Goal: Check status: Check status

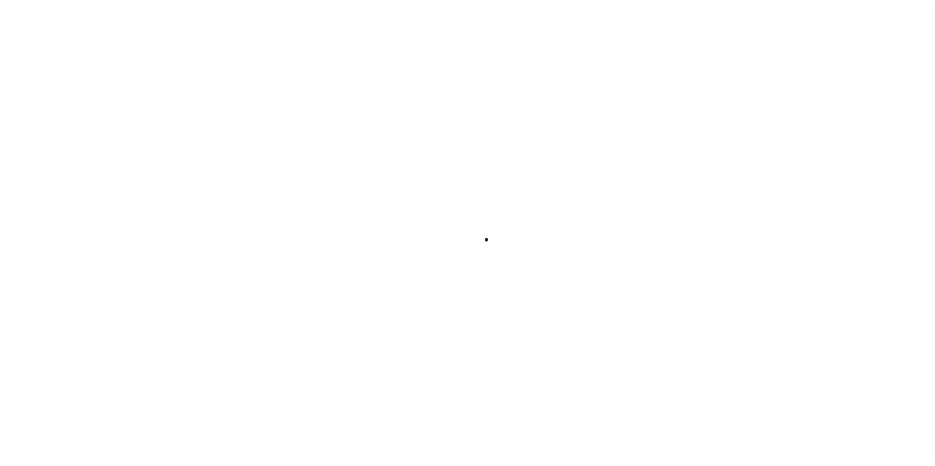
select select "CT"
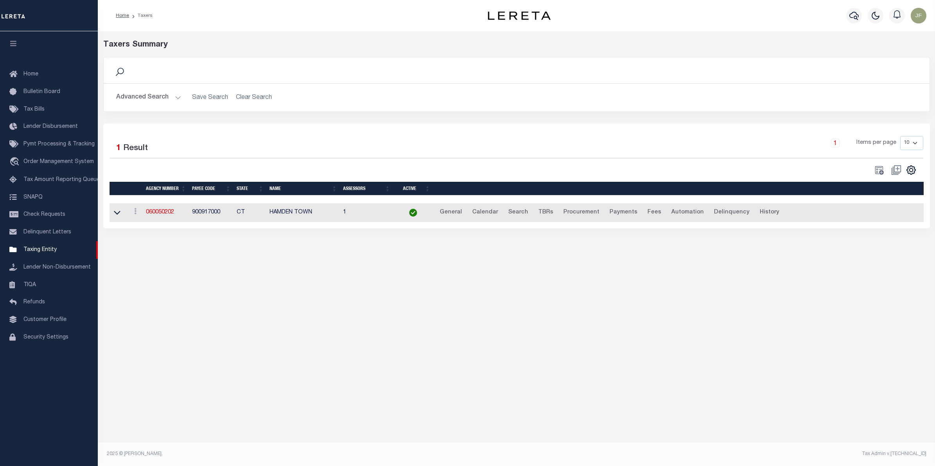
click at [165, 97] on button "Advanced Search" at bounding box center [148, 97] width 65 height 15
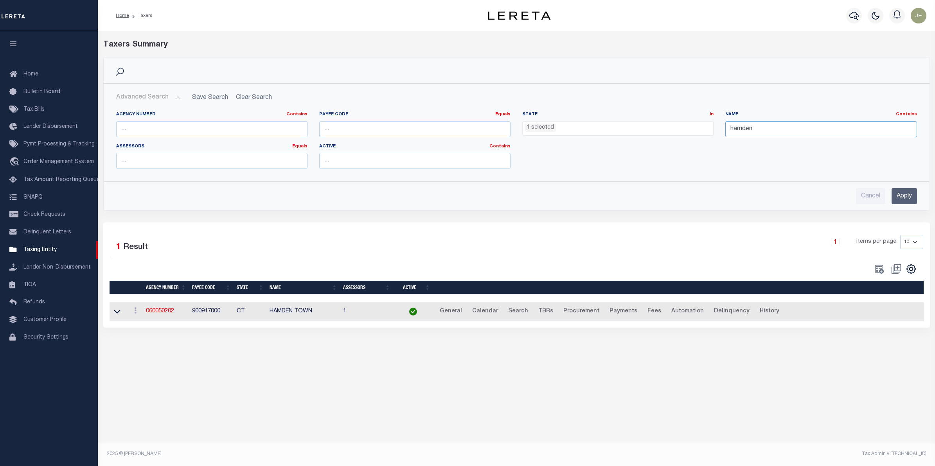
drag, startPoint x: 770, startPoint y: 129, endPoint x: 661, endPoint y: 128, distance: 109.1
click at [662, 128] on div "Agency Number Contains Contains Is Payee Code Equals Equals Is Not Equal To Is …" at bounding box center [516, 143] width 812 height 64
click at [584, 124] on ul "1 selected" at bounding box center [618, 127] width 190 height 11
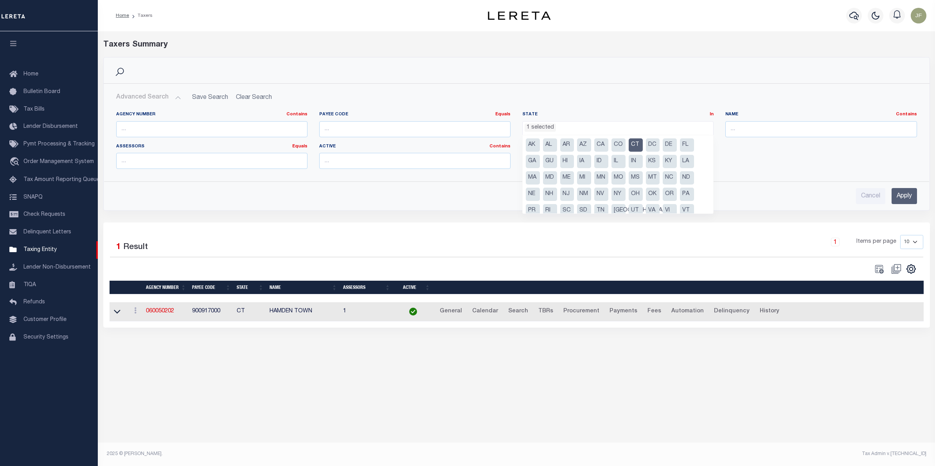
click at [635, 145] on li "CT" at bounding box center [636, 144] width 14 height 13
select select
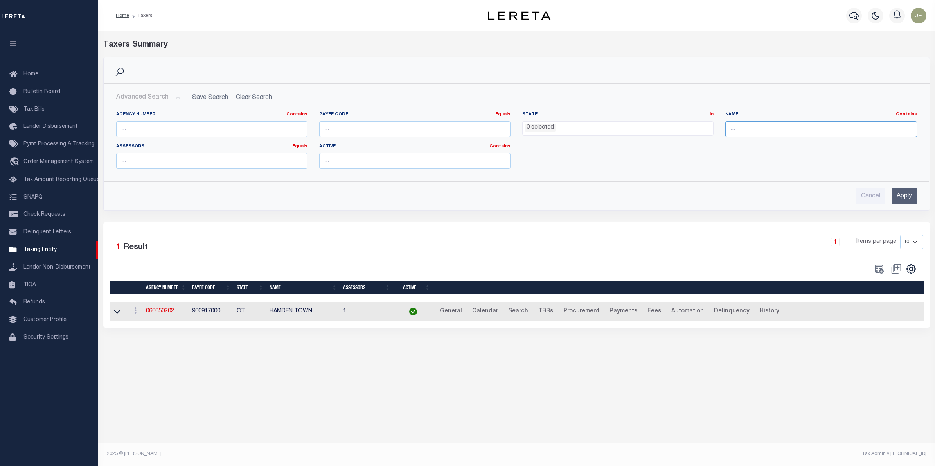
click at [740, 124] on input "text" at bounding box center [820, 129] width 191 height 16
type input "brooklyn"
click at [661, 127] on ul "0 selected" at bounding box center [618, 127] width 190 height 11
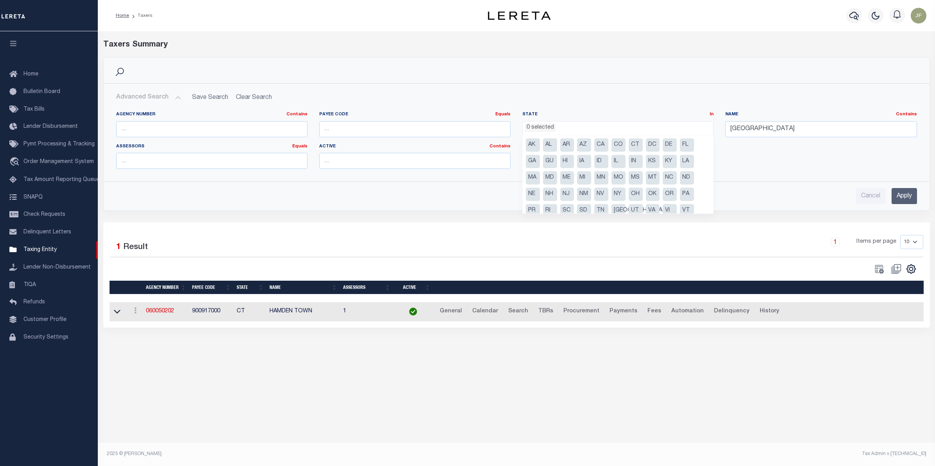
drag, startPoint x: 621, startPoint y: 198, endPoint x: 638, endPoint y: 198, distance: 16.8
click at [621, 198] on li "NY" at bounding box center [618, 194] width 14 height 13
select select "NY"
click at [899, 198] on input "Apply" at bounding box center [903, 196] width 25 height 16
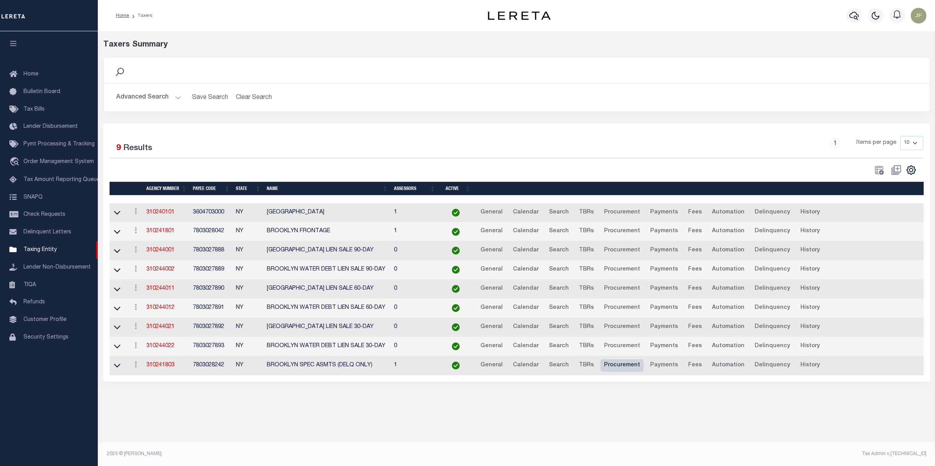
click at [606, 369] on link "Procurement" at bounding box center [621, 365] width 43 height 13
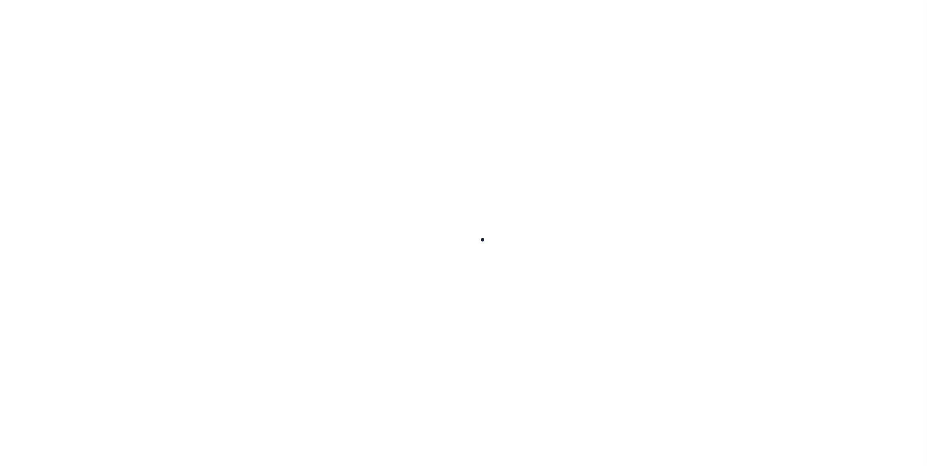
select select
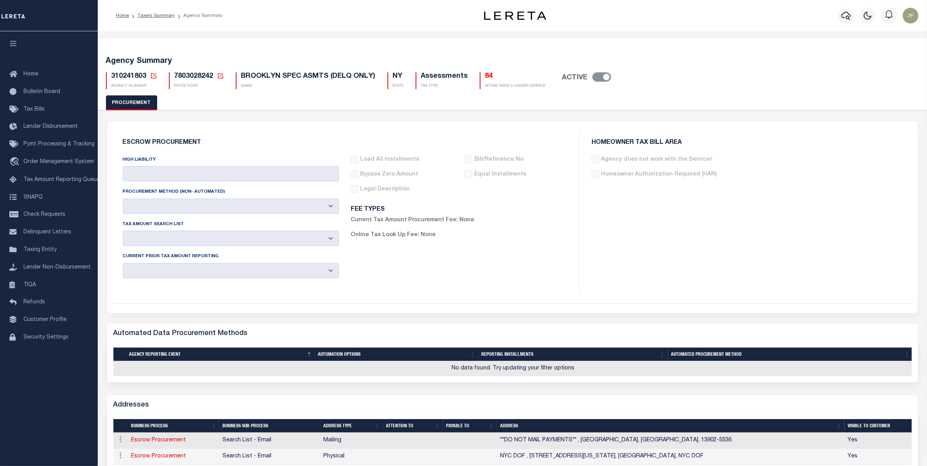
type input "$25,000"
select select "1"
select select "4"
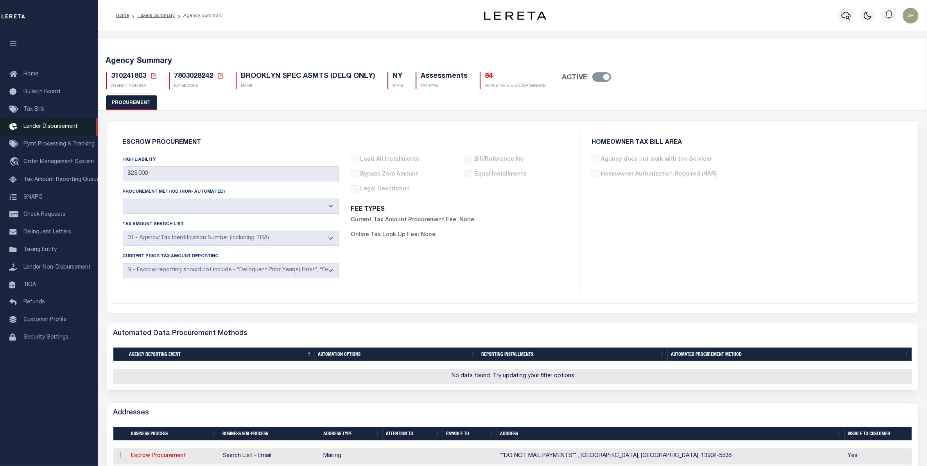
click at [65, 129] on span "Lender Disbursement" at bounding box center [50, 126] width 54 height 5
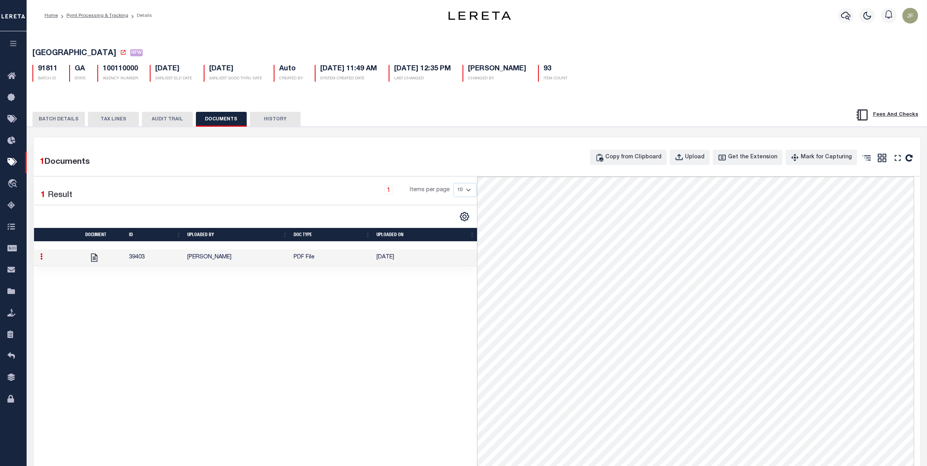
scroll to position [49, 0]
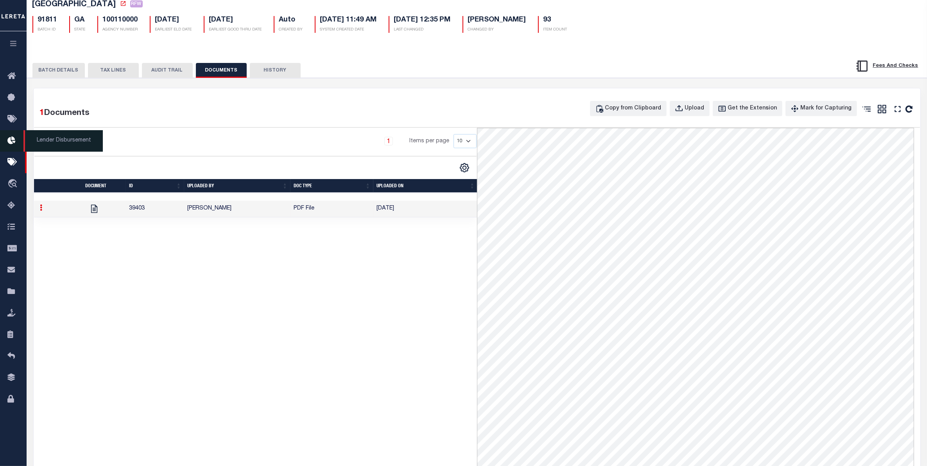
click at [8, 138] on icon at bounding box center [13, 141] width 13 height 10
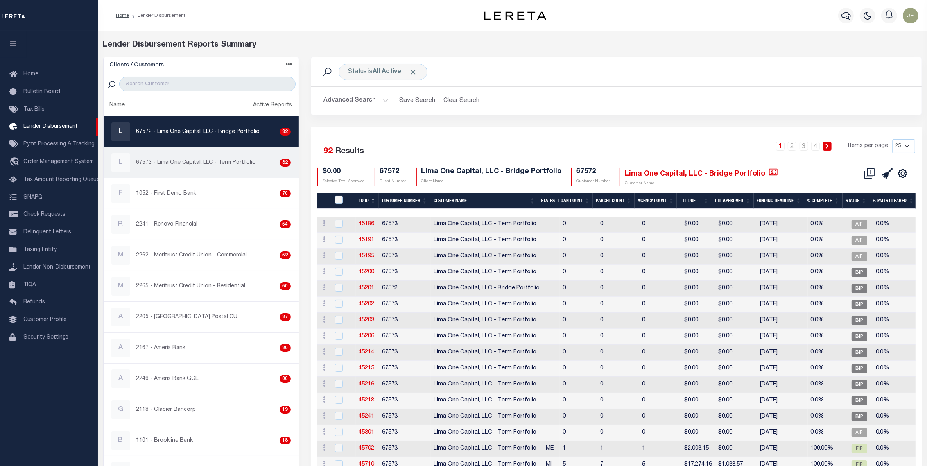
click at [237, 169] on div "L 67573 - Lima One Capital, LLC - Term Portfolio 82" at bounding box center [201, 162] width 180 height 19
checkbox input "true"
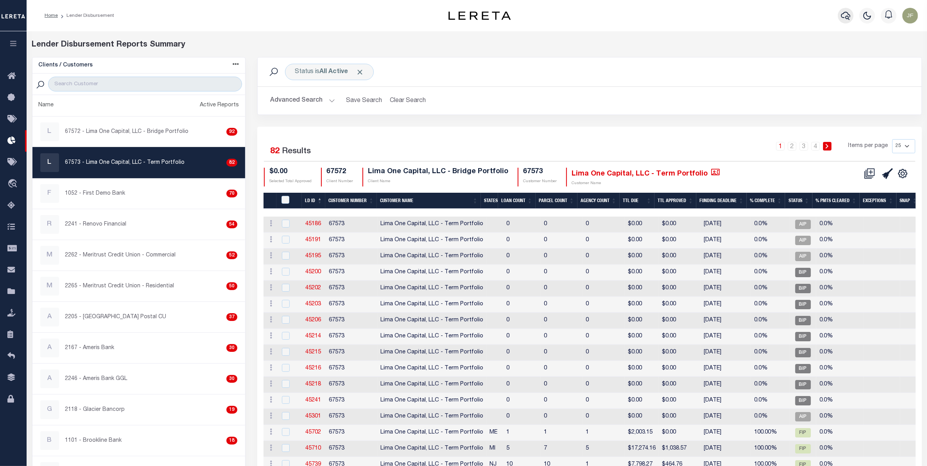
click at [848, 15] on icon "button" at bounding box center [845, 15] width 9 height 9
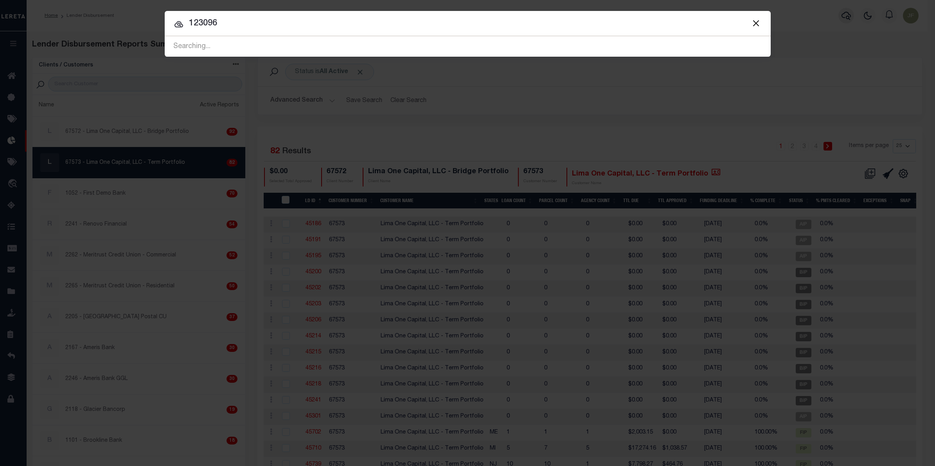
type input "123096"
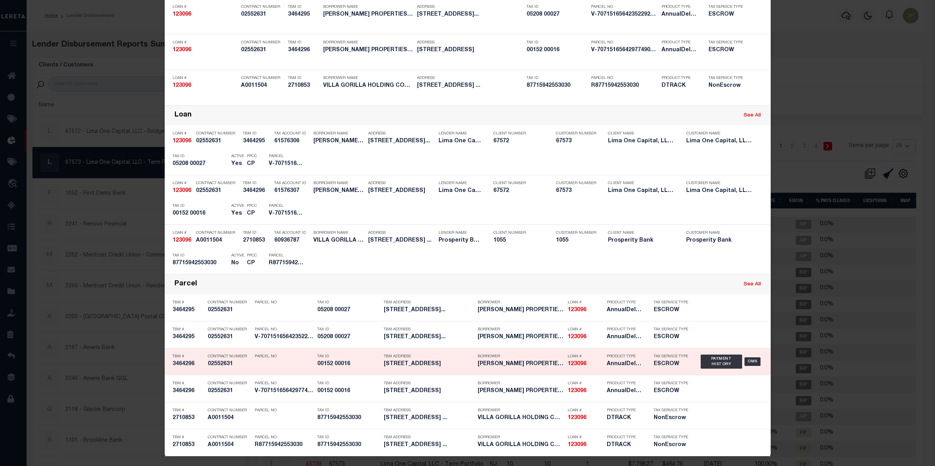
scroll to position [74, 0]
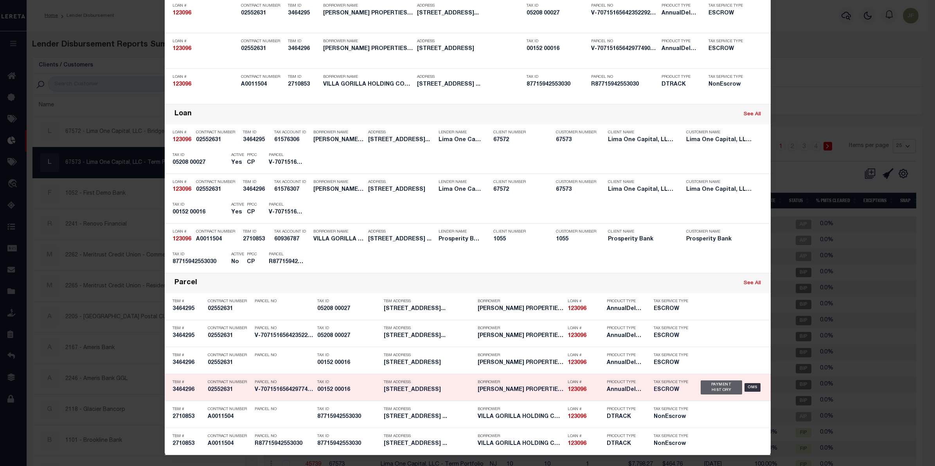
click at [719, 385] on div "Payment History" at bounding box center [721, 388] width 42 height 14
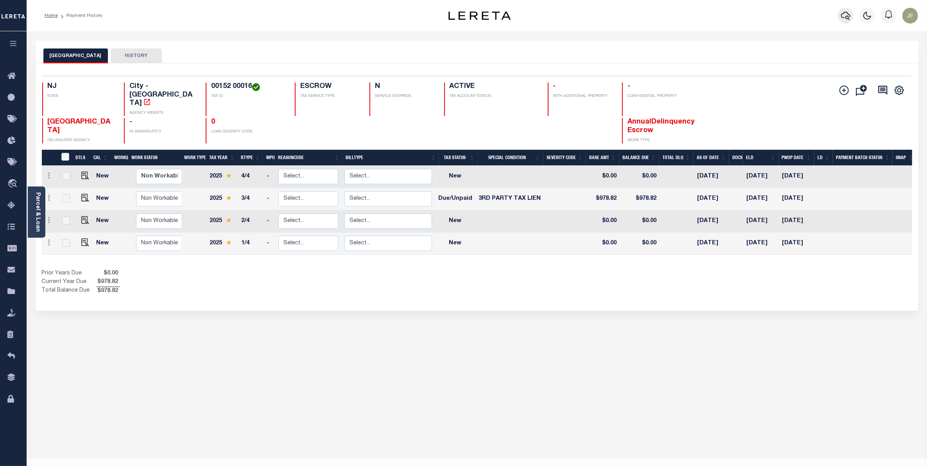
click at [846, 16] on icon "button" at bounding box center [845, 15] width 9 height 9
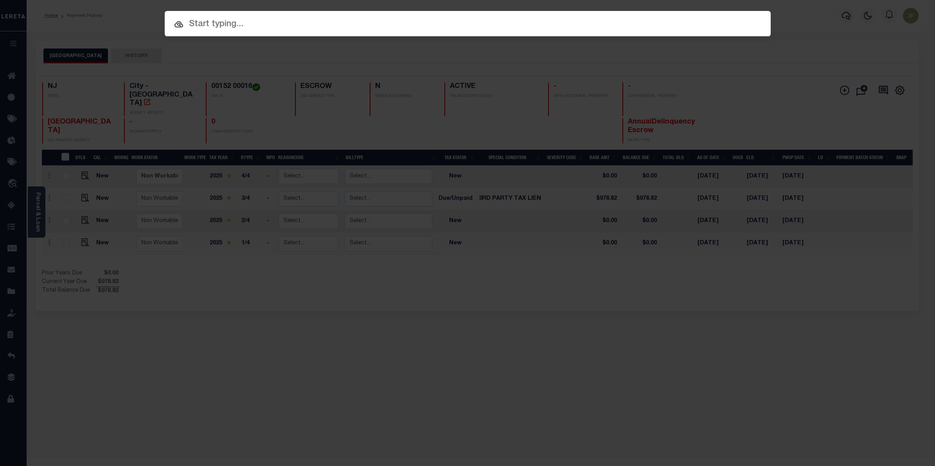
paste input "116370"
type input "116370"
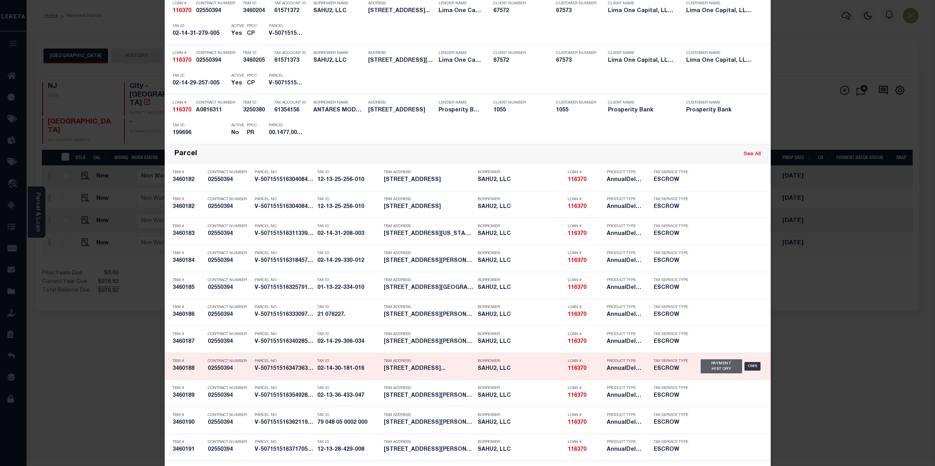
scroll to position [2102, 0]
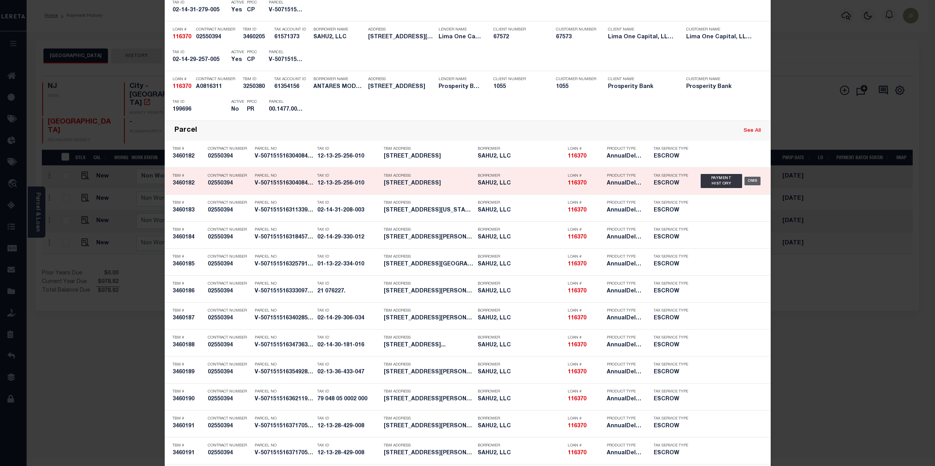
click at [744, 185] on div "OMS" at bounding box center [752, 181] width 16 height 9
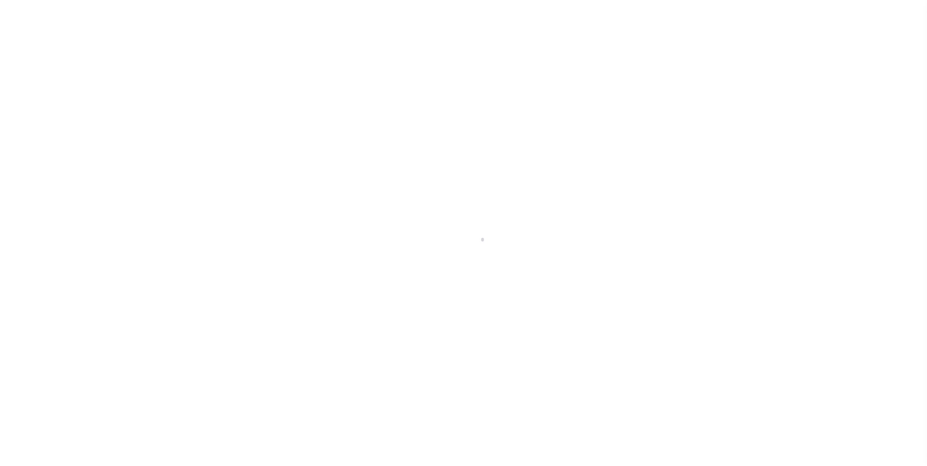
type input "[STREET_ADDRESS]"
radio input "true"
select select "Escrow"
type input "WARREN MI 48089"
type input "116370-1"
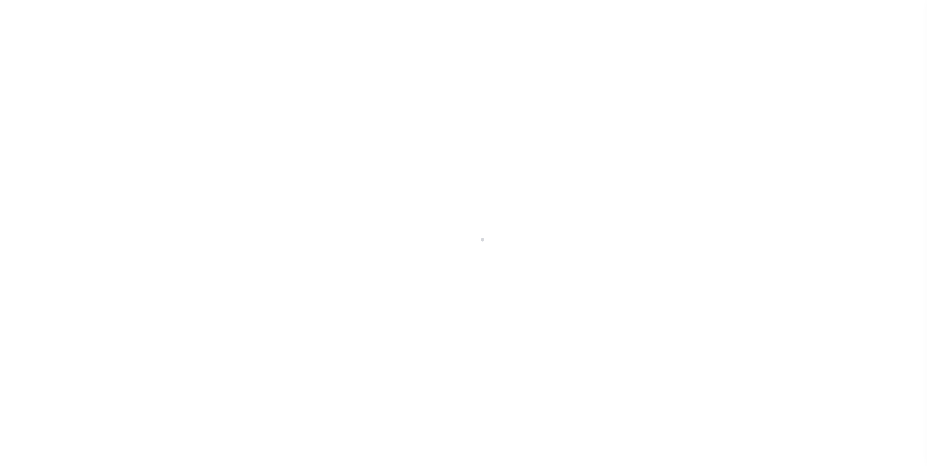
type input "MI"
type textarea "COLLECTOR: ENTITY: PARCEL: 1325256010"
select select "2"
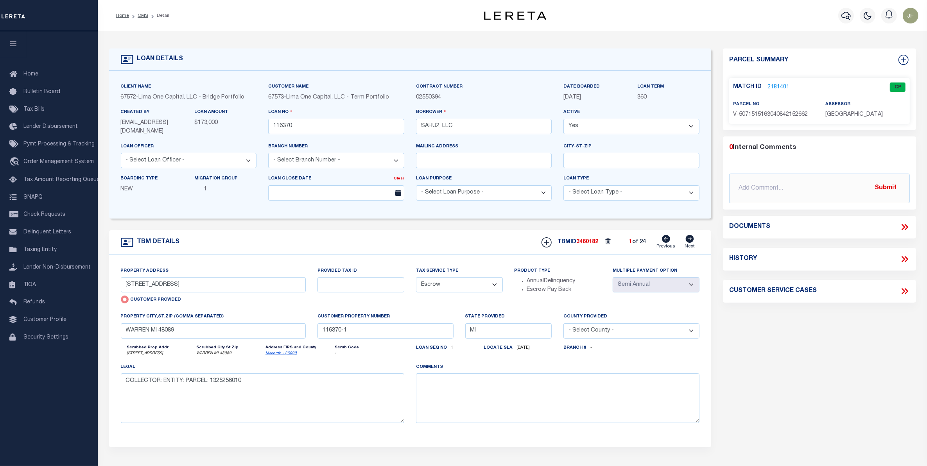
click at [774, 87] on link "2181401" at bounding box center [779, 87] width 22 height 8
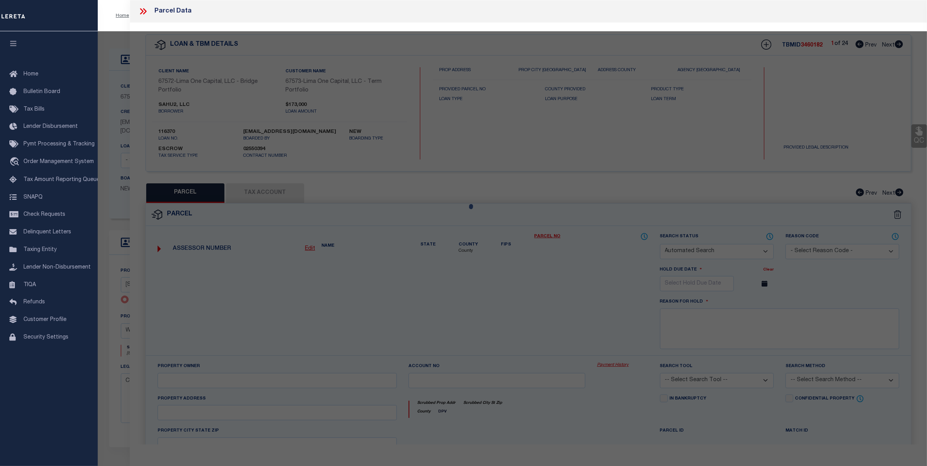
checkbox input "false"
select select "CP"
select select "TPW"
select select
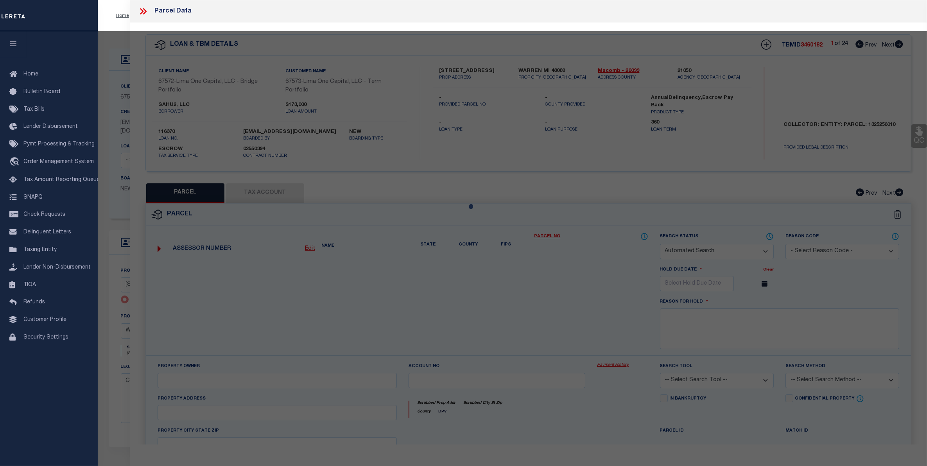
type input "[STREET_ADDRESS]"
checkbox input "false"
type input "WARREN MI 48089"
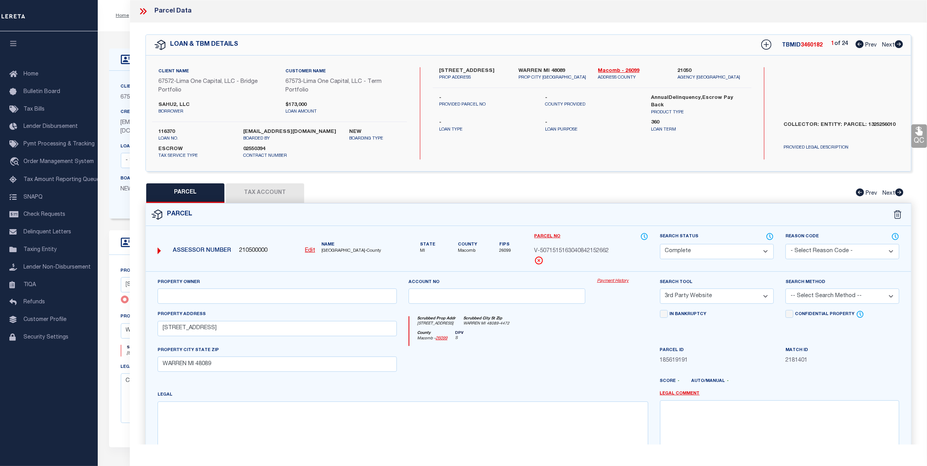
click at [609, 281] on link "Payment History" at bounding box center [622, 281] width 51 height 7
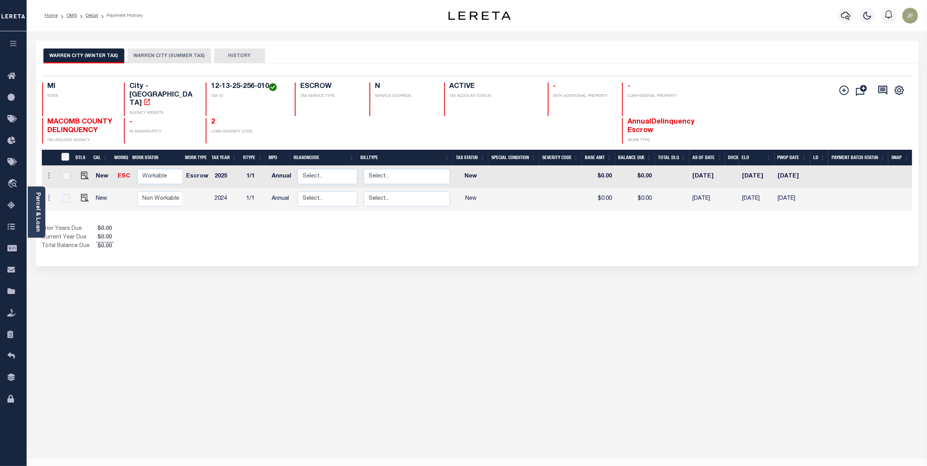
click at [165, 57] on button "WARREN CITY (SUMMER TAX)" at bounding box center [170, 55] width 84 height 15
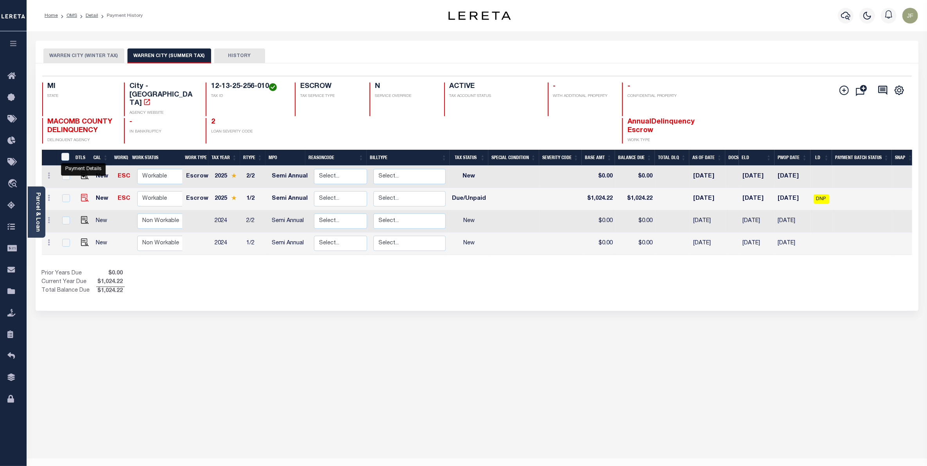
click at [82, 194] on img "" at bounding box center [85, 198] width 8 height 8
checkbox input "true"
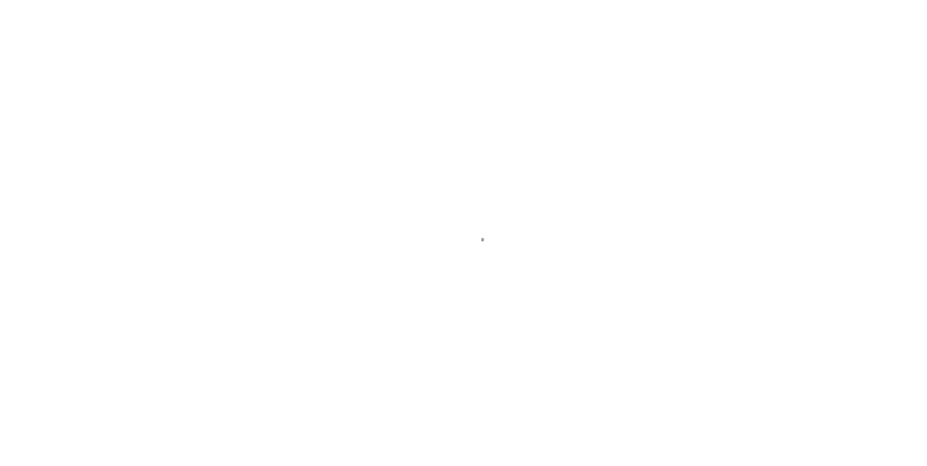
select select "DUE"
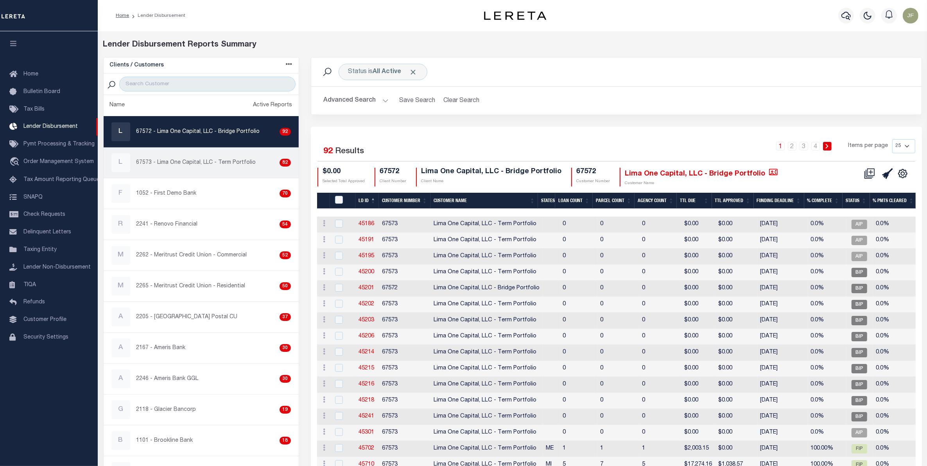
click at [216, 161] on p "67573 - Lima One Capital, LLC - Term Portfolio" at bounding box center [196, 163] width 120 height 8
checkbox input "true"
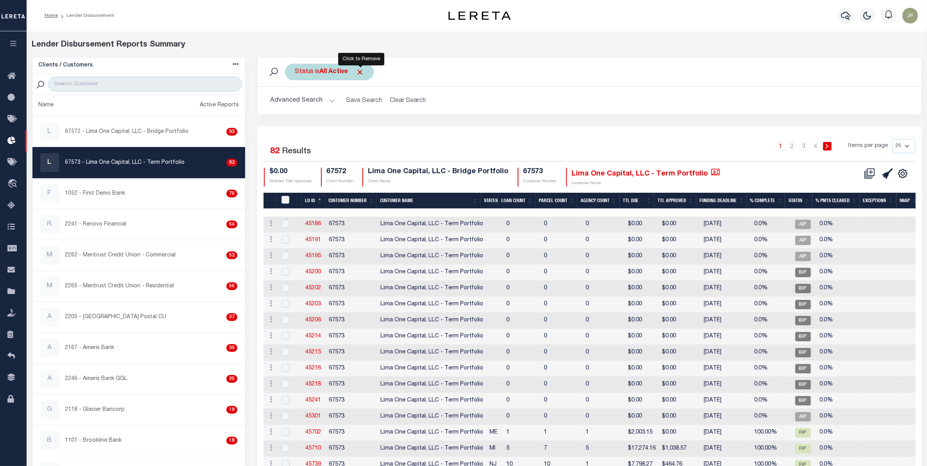
click at [363, 74] on span "Click to Remove" at bounding box center [360, 72] width 8 height 8
click at [302, 98] on button "Advanced Search" at bounding box center [302, 100] width 65 height 15
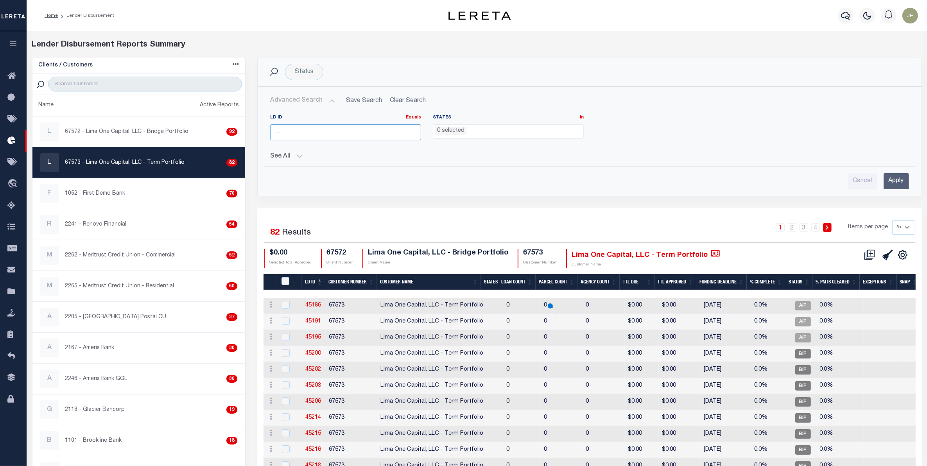
click at [302, 126] on input "number" at bounding box center [345, 132] width 151 height 16
type input "45455"
click at [890, 181] on input "Apply" at bounding box center [896, 181] width 25 height 16
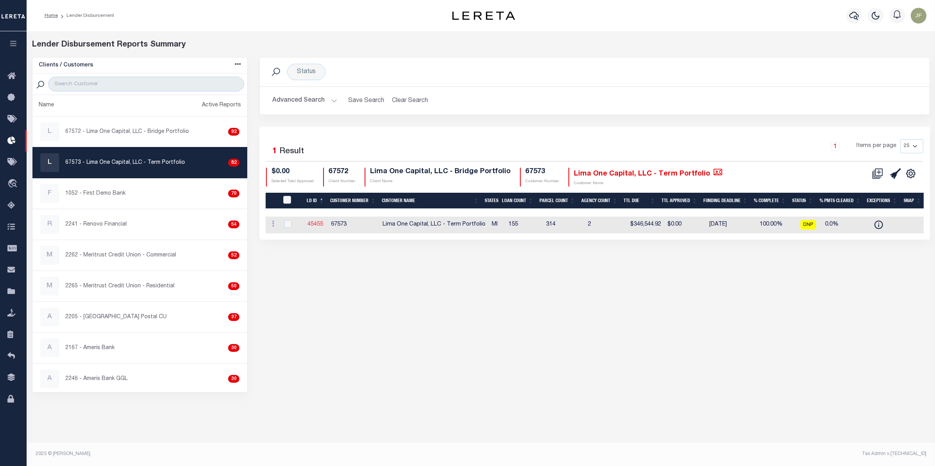
click at [312, 223] on link "45455" at bounding box center [315, 224] width 16 height 5
checkbox input "true"
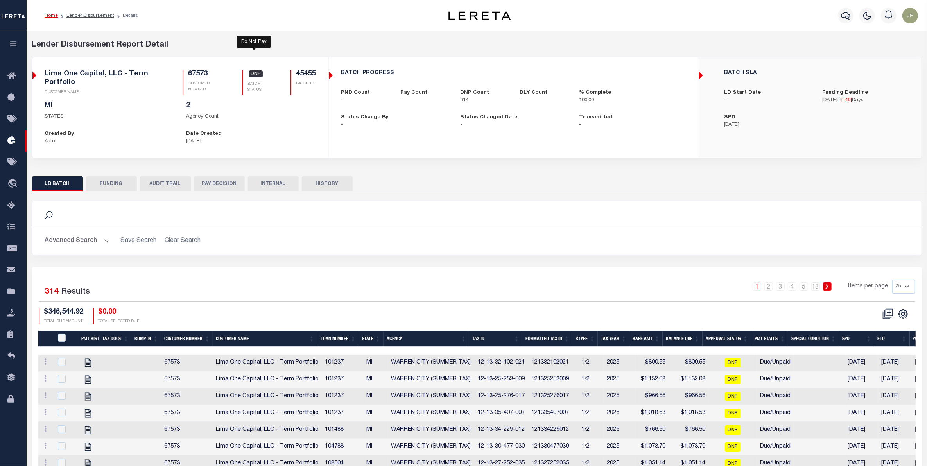
click at [258, 77] on span "DNP" at bounding box center [256, 73] width 14 height 7
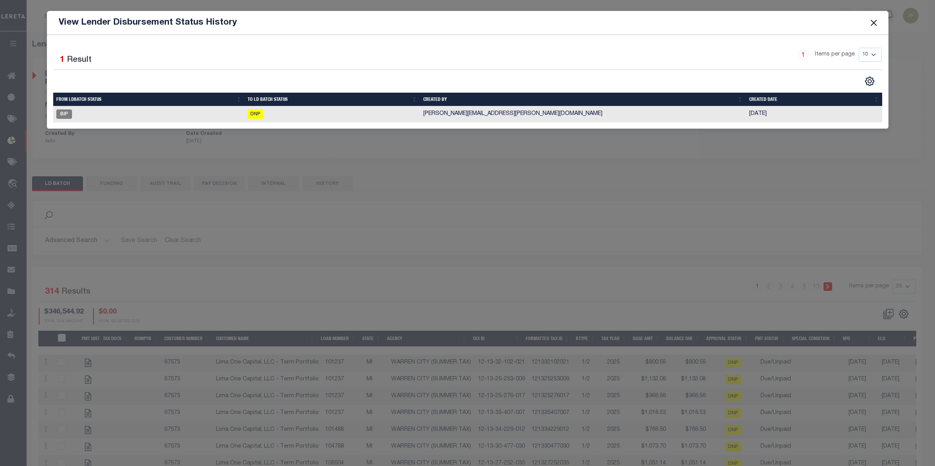
click at [870, 24] on button "Close" at bounding box center [873, 23] width 10 height 10
